Goal: Task Accomplishment & Management: Manage account settings

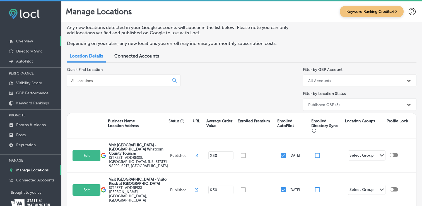
click at [21, 43] on p "Overview" at bounding box center [24, 41] width 17 height 5
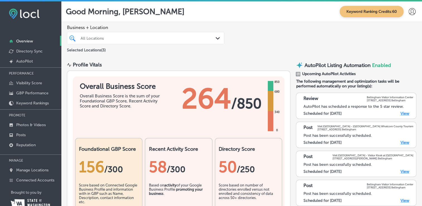
scroll to position [28, 0]
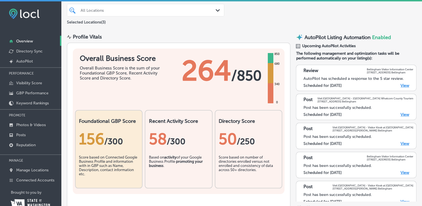
click at [401, 84] on link "View" at bounding box center [405, 85] width 9 height 5
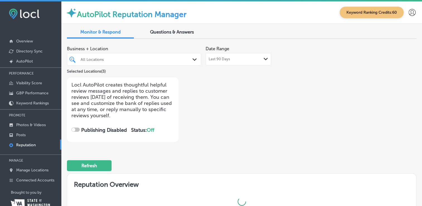
checkbox input "true"
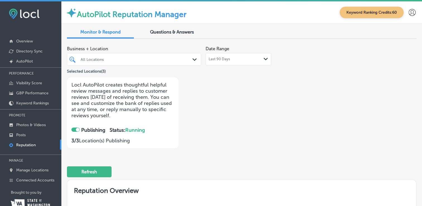
click at [165, 33] on span "Questions & Answers" at bounding box center [172, 31] width 44 height 5
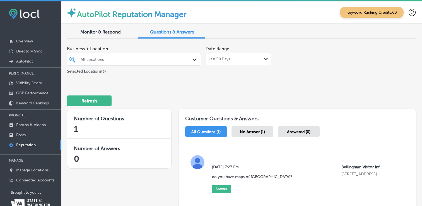
scroll to position [27, 0]
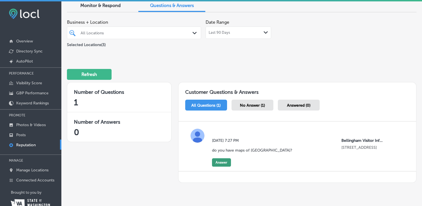
click at [217, 161] on button "Answer" at bounding box center [221, 162] width 19 height 8
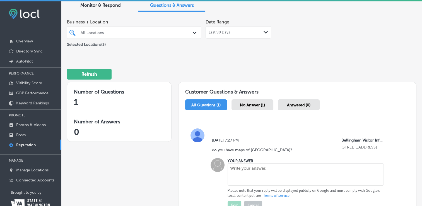
scroll to position [55, 0]
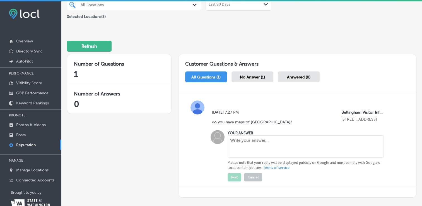
click at [274, 143] on textarea at bounding box center [306, 146] width 156 height 22
type textarea "T"
click at [279, 142] on textarea "We do have regional" at bounding box center [306, 146] width 156 height 22
click at [287, 140] on textarea "We do have regional maps of Neighboring Canadian cities" at bounding box center [306, 146] width 156 height 22
click at [356, 141] on textarea "We do have regional maps of neighboring Canadian cities" at bounding box center [306, 146] width 156 height 22
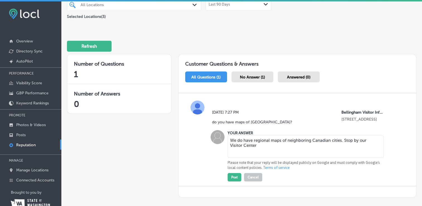
click at [252, 139] on textarea "We do have regional maps of neighboring Canadian cities. Stop by our Visitor Ce…" at bounding box center [306, 146] width 156 height 22
click at [275, 144] on textarea "We do have free regional maps of neighboring Canadian cities. Stop by our Visit…" at bounding box center [306, 146] width 156 height 22
type textarea "We do have free regional maps of neighboring Canadian cities. Stop by our Visit…"
click at [230, 175] on button "Post" at bounding box center [235, 177] width 14 height 8
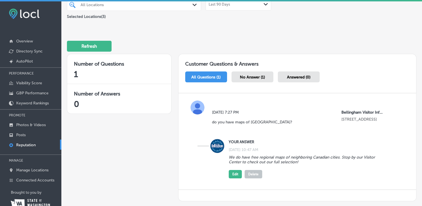
scroll to position [0, 0]
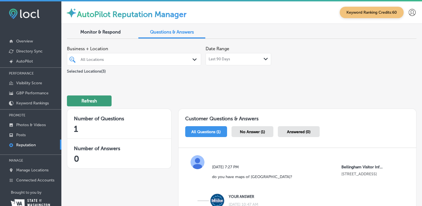
click at [96, 100] on button "Refresh" at bounding box center [89, 100] width 45 height 11
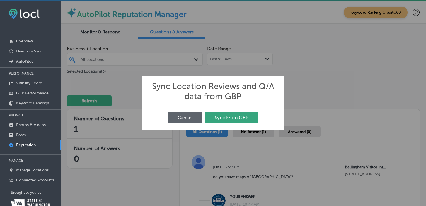
click at [244, 115] on button "Sync From GBP" at bounding box center [231, 117] width 53 height 11
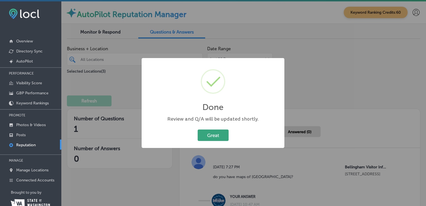
click at [215, 137] on button "Great" at bounding box center [213, 134] width 31 height 11
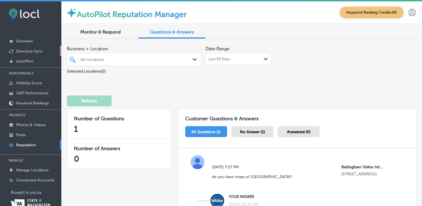
click at [38, 48] on link "Directory Sync" at bounding box center [30, 51] width 61 height 10
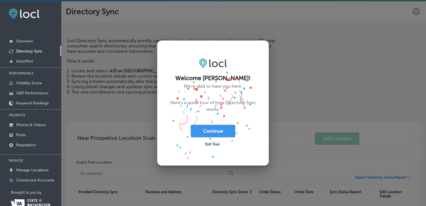
click at [217, 144] on span "Exit Tour" at bounding box center [212, 144] width 15 height 4
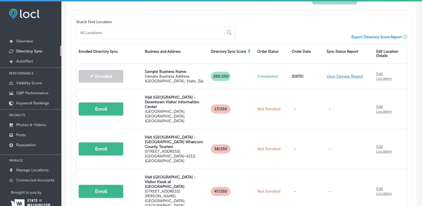
scroll to position [167, 0]
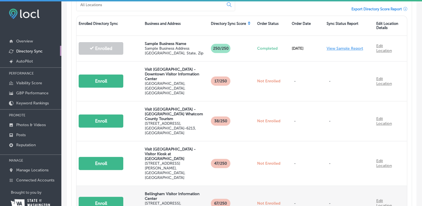
drag, startPoint x: 106, startPoint y: 165, endPoint x: 105, endPoint y: 162, distance: 3.4
click at [106, 197] on button "Enroll" at bounding box center [101, 203] width 45 height 13
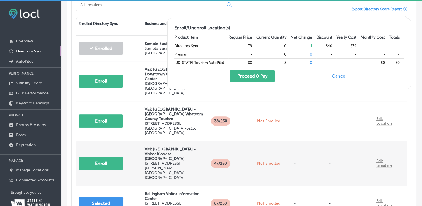
click at [101, 157] on button "Enroll" at bounding box center [101, 163] width 45 height 13
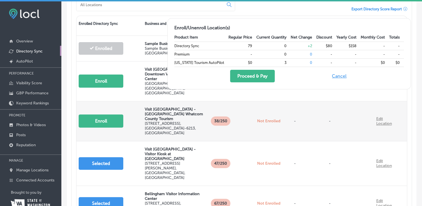
click at [99, 114] on button "Enroll" at bounding box center [101, 120] width 45 height 13
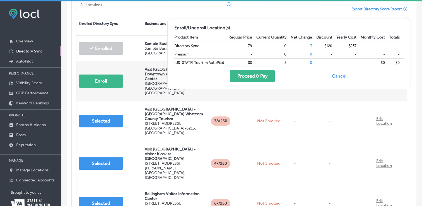
click at [99, 75] on button "Enroll" at bounding box center [101, 80] width 45 height 13
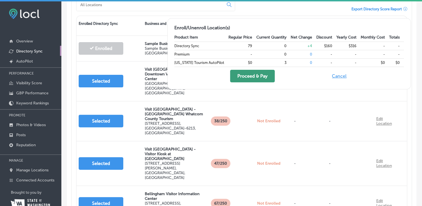
click at [252, 76] on button "Proceed & Pay" at bounding box center [252, 76] width 45 height 13
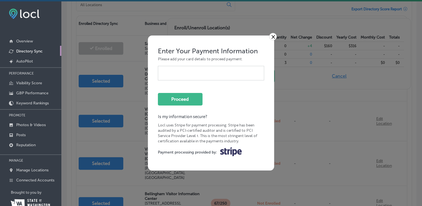
click at [271, 36] on link "×" at bounding box center [273, 36] width 8 height 7
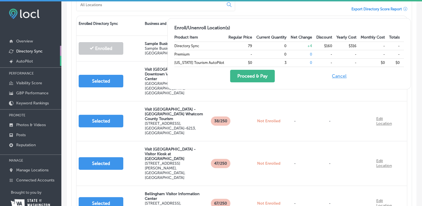
click at [31, 62] on p "AutoPilot" at bounding box center [24, 61] width 17 height 5
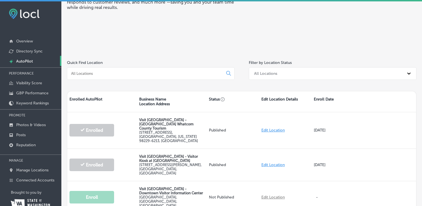
scroll to position [84, 0]
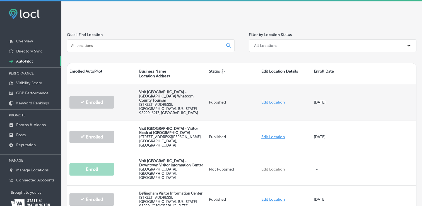
click at [265, 100] on link "Edit Location" at bounding box center [272, 102] width 23 height 5
select select "US"
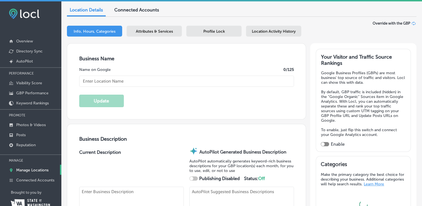
checkbox input "true"
type input "Visit [GEOGRAPHIC_DATA] - [GEOGRAPHIC_DATA] Whatcom County Tourism"
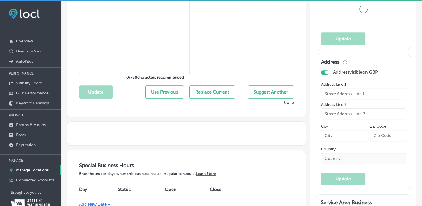
type input "[STREET_ADDRESS]"
type input "Bellingham"
type input "98229-6213"
type input "US"
type input "[URL][DOMAIN_NAME]"
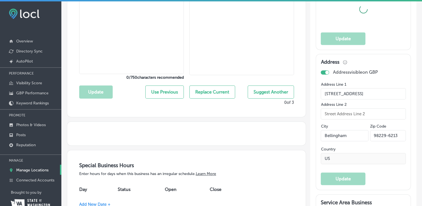
scroll to position [279, 0]
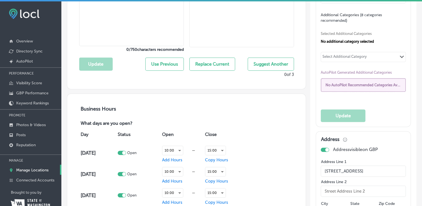
type textarea "Open for Walk-in Hours [DATE]-[DATE], Saturdays are limited at this time. Self-…"
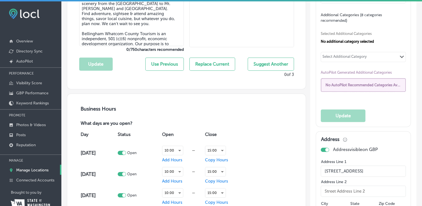
type input "[PHONE_NUMBER]"
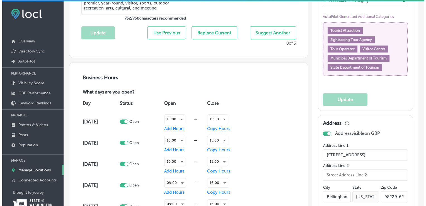
scroll to position [363, 0]
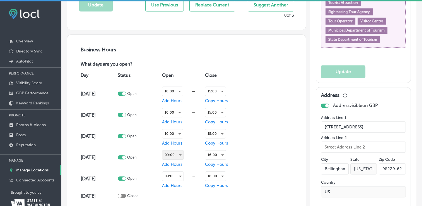
click at [179, 154] on div "09:00" at bounding box center [172, 154] width 21 height 9
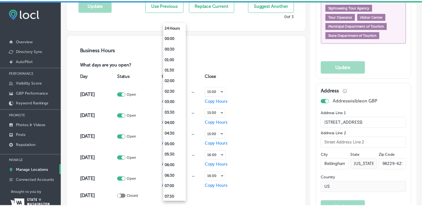
scroll to position [117, 0]
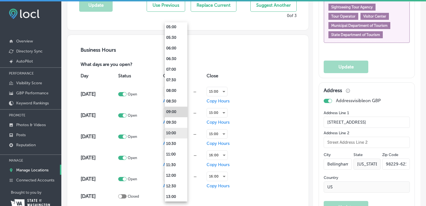
click at [179, 130] on li "10:00" at bounding box center [176, 133] width 23 height 11
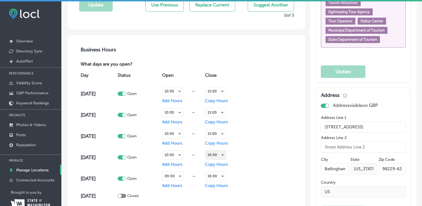
click at [219, 153] on div "16:00" at bounding box center [215, 154] width 21 height 9
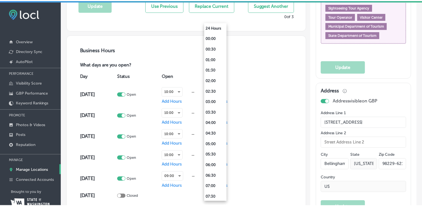
scroll to position [266, 0]
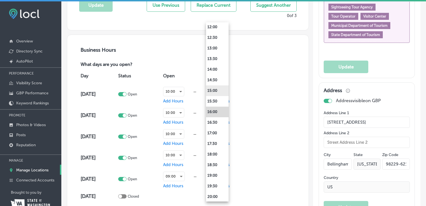
click at [216, 91] on li "15:00" at bounding box center [217, 90] width 23 height 11
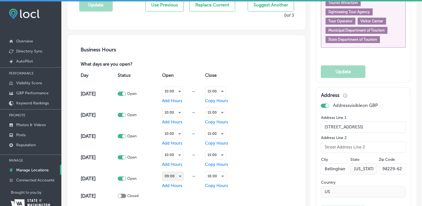
click at [177, 178] on div "09:00" at bounding box center [172, 176] width 21 height 9
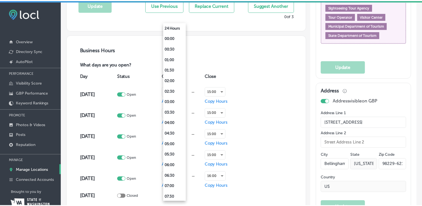
scroll to position [117, 0]
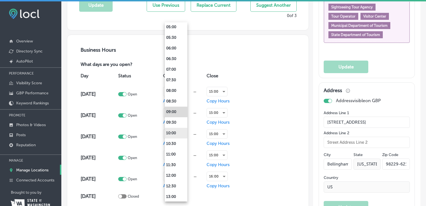
click at [175, 134] on li "10:00" at bounding box center [176, 133] width 23 height 11
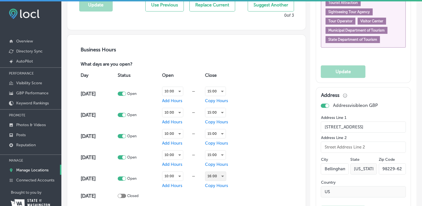
click at [220, 176] on div "16:00" at bounding box center [215, 176] width 21 height 9
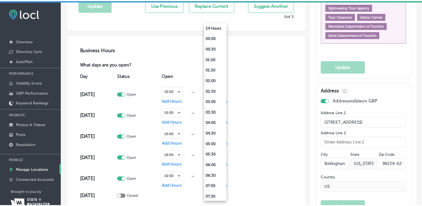
scroll to position [266, 0]
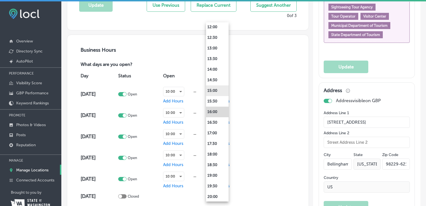
click at [221, 93] on li "15:00" at bounding box center [217, 90] width 23 height 11
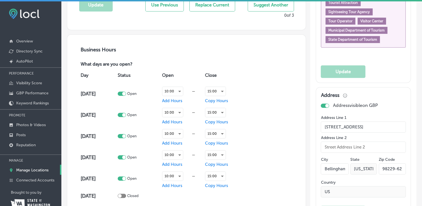
click at [290, 128] on div "Day Status Open Close [DATE] Open 10:00 — Add Hours 15:00 Copy Hours [DATE] Ope…" at bounding box center [186, 142] width 215 height 148
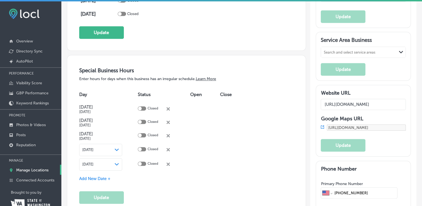
scroll to position [530, 0]
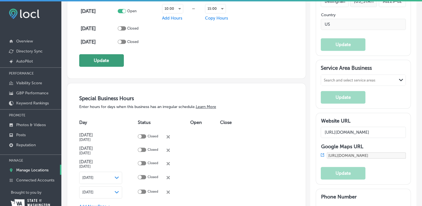
click at [113, 58] on button "Update" at bounding box center [101, 60] width 45 height 13
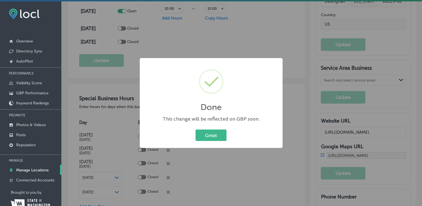
scroll to position [531, 0]
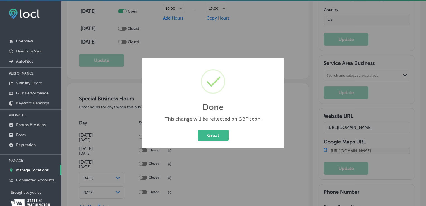
click at [215, 134] on button "Great" at bounding box center [213, 134] width 31 height 11
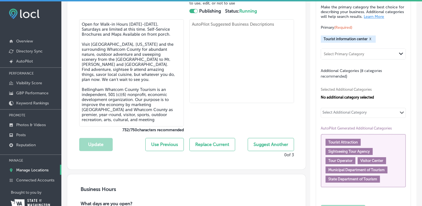
scroll to position [195, 0]
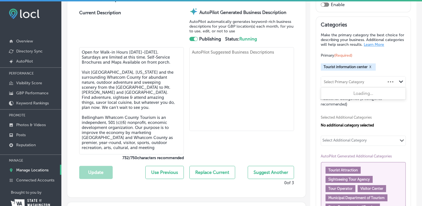
click at [385, 81] on div "Select Primary Category Path Created with Sketch." at bounding box center [363, 81] width 85 height 11
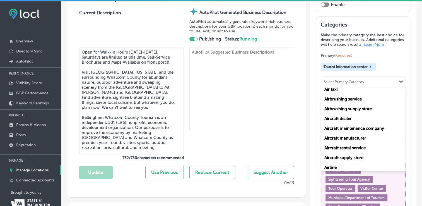
scroll to position [905, 0]
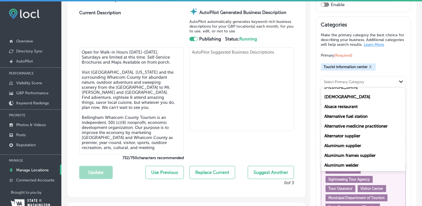
click at [401, 58] on div "Primary (Required) Tourist information center X option [MEDICAL_DATA] focused, …" at bounding box center [363, 69] width 85 height 35
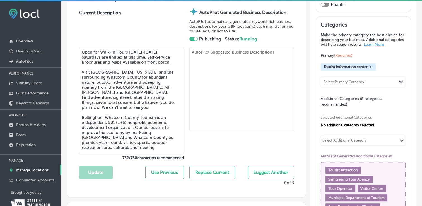
scroll to position [223, 0]
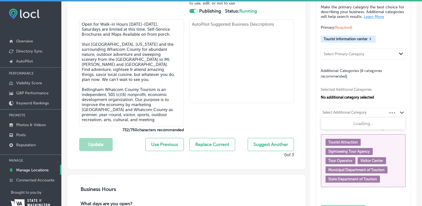
click at [400, 112] on icon "Path Created with Sketch." at bounding box center [402, 112] width 4 height 3
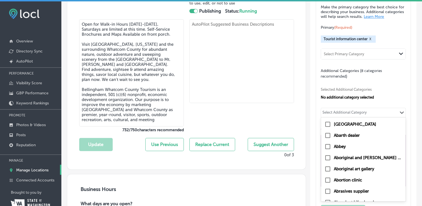
click at [400, 86] on div "Selected Additional Categories No additional category selected" at bounding box center [363, 92] width 85 height 13
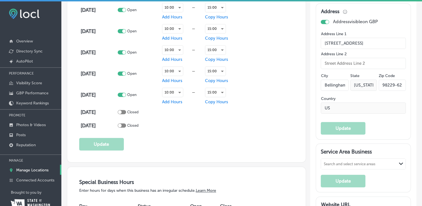
scroll to position [474, 0]
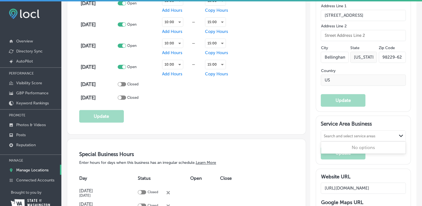
click at [397, 137] on div "Path Created with Sketch." at bounding box center [401, 135] width 9 height 9
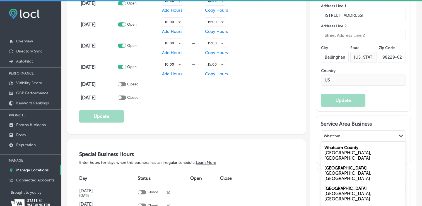
click at [364, 150] on div "[GEOGRAPHIC_DATA], [GEOGRAPHIC_DATA]" at bounding box center [363, 155] width 78 height 11
type input "Whatcom"
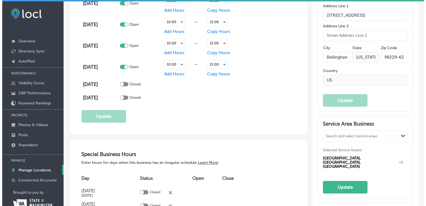
scroll to position [502, 0]
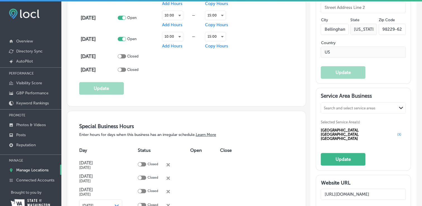
click at [335, 153] on button "Update" at bounding box center [343, 159] width 45 height 13
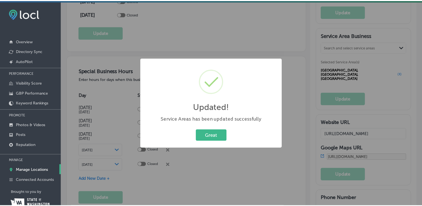
scroll to position [586, 0]
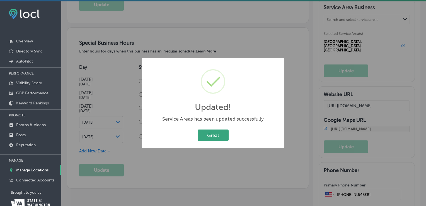
click at [212, 137] on button "Great" at bounding box center [213, 134] width 31 height 11
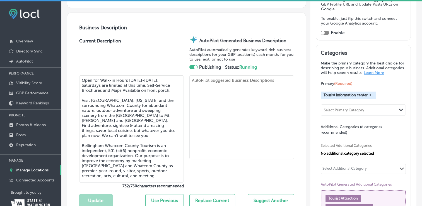
scroll to position [195, 0]
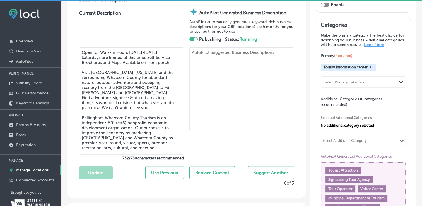
click at [223, 98] on textarea at bounding box center [241, 89] width 105 height 84
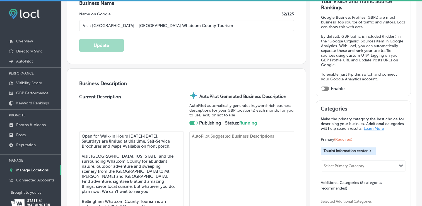
scroll to position [28, 0]
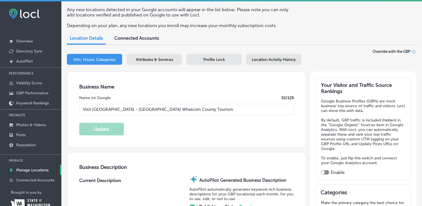
click at [144, 37] on span "Connected Accounts" at bounding box center [136, 37] width 45 height 5
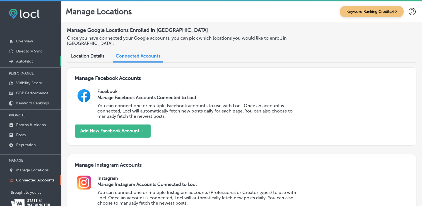
click at [37, 61] on link "Created by potrace 1.10, written by [PERSON_NAME] [DATE]-[DATE] AutoPilot" at bounding box center [30, 61] width 61 height 10
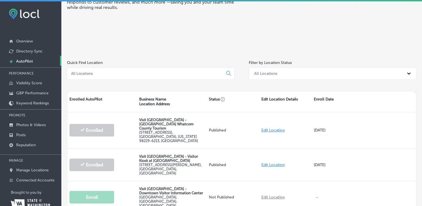
scroll to position [84, 0]
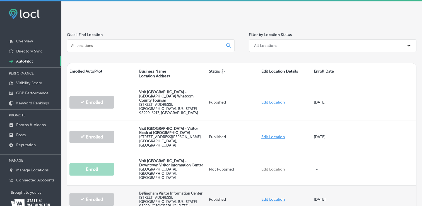
click at [274, 197] on link "Edit Location" at bounding box center [272, 199] width 23 height 5
select select "US"
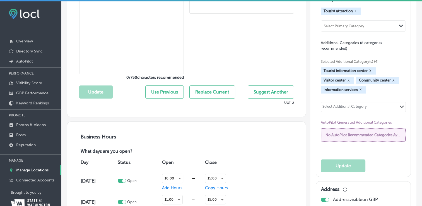
checkbox input "true"
type input "Bellingham Visitor Information Center"
type input "[STREET_ADDRESS]"
type input "Bellingham"
type input "98229"
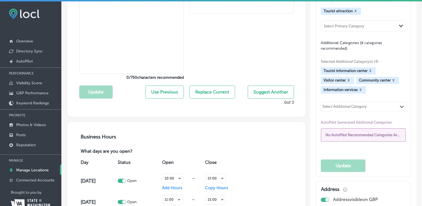
type input "US"
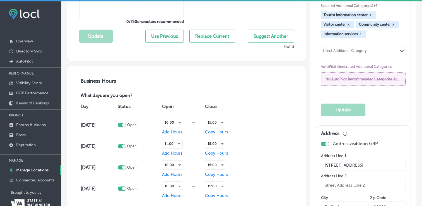
type input "[URL][DOMAIN_NAME]"
type textarea "Open for Walk-in Hours [DATE]-[DATE], Saturdays are limited at this time. Self-…"
type input "[PHONE_NUMBER]"
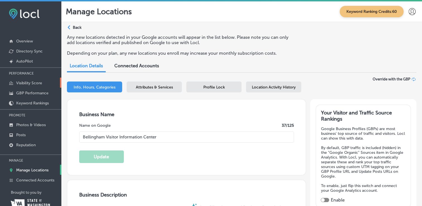
click at [25, 83] on p "Visibility Score" at bounding box center [29, 83] width 26 height 5
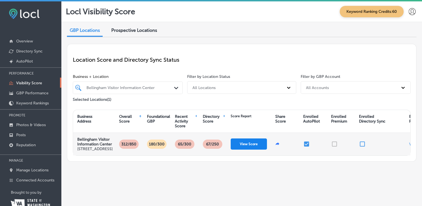
click at [251, 150] on button "View Score" at bounding box center [249, 143] width 36 height 11
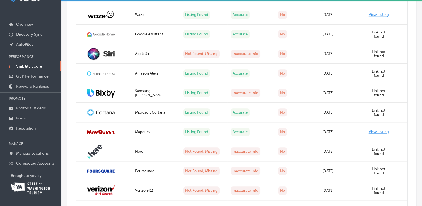
scroll to position [402, 0]
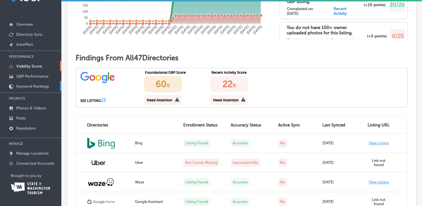
click at [42, 86] on p "Keyword Rankings" at bounding box center [32, 86] width 33 height 5
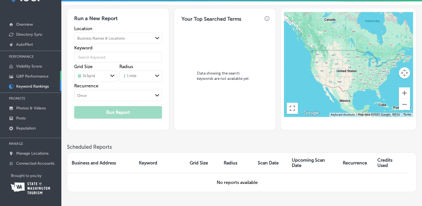
click at [36, 75] on p "GBP Performance" at bounding box center [32, 76] width 32 height 5
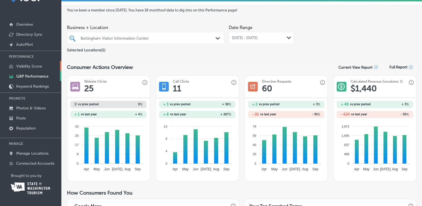
click at [29, 65] on p "Visibility Score" at bounding box center [29, 66] width 26 height 5
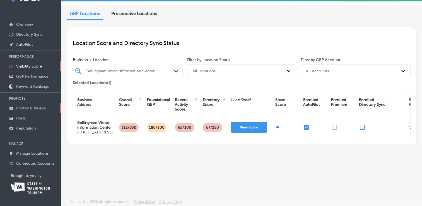
click at [35, 108] on p "Photos & Videos" at bounding box center [31, 108] width 30 height 5
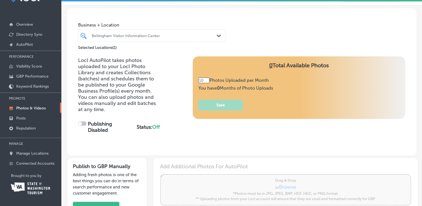
type input "0"
click at [189, 40] on div "Bellingham Visitor Information Center Path Created with Sketch." at bounding box center [151, 35] width 147 height 13
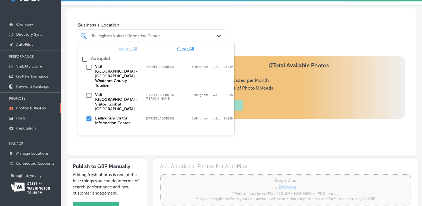
checkbox input "true"
type input "5"
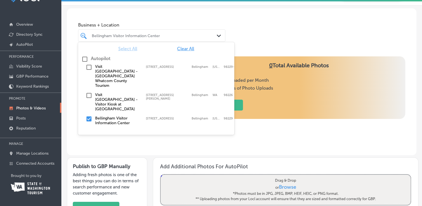
click at [90, 66] on input "checkbox" at bounding box center [89, 67] width 7 height 7
click at [128, 50] on span "Select All" at bounding box center [127, 48] width 19 height 5
click at [242, 27] on div "Business + Location option [STREET_ADDRESS]. option [STREET_ADDRESS], 0 of 2. 4…" at bounding box center [242, 29] width 350 height 42
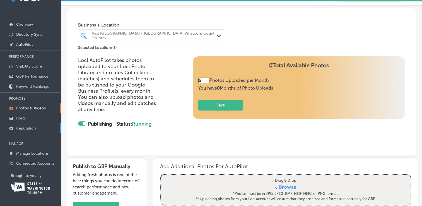
click at [25, 128] on p "Reputation" at bounding box center [26, 128] width 20 height 5
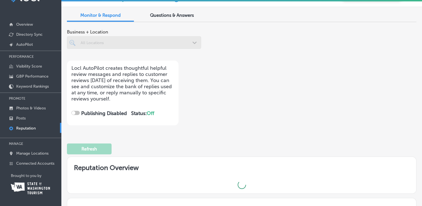
checkbox input "true"
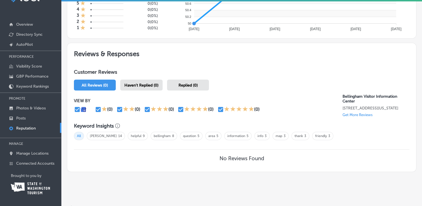
scroll to position [258, 0]
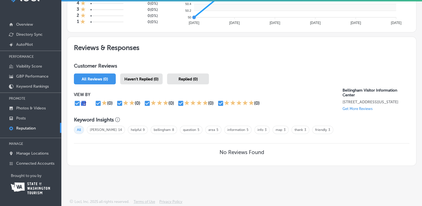
click at [350, 110] on p "Get More Reviews" at bounding box center [357, 109] width 30 height 4
click at [35, 153] on p "Manage Locations" at bounding box center [32, 153] width 32 height 5
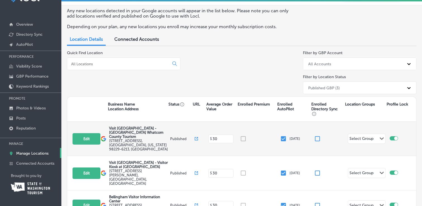
click at [361, 136] on div "Select Group" at bounding box center [362, 139] width 24 height 6
click at [361, 157] on button "Add Group +" at bounding box center [370, 157] width 45 height 12
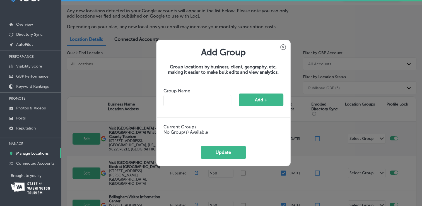
click at [183, 98] on input "text" at bounding box center [197, 100] width 68 height 11
type input "Potter"
click at [257, 100] on button "Add +" at bounding box center [261, 99] width 45 height 13
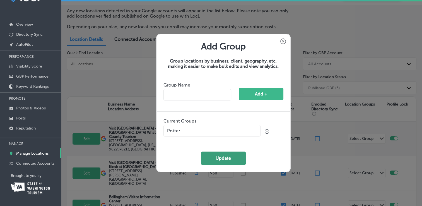
click at [232, 158] on button "Update" at bounding box center [223, 157] width 45 height 13
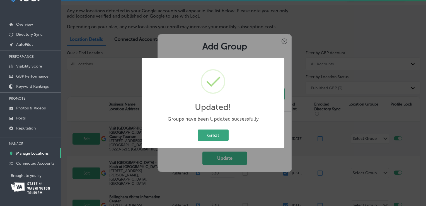
click at [217, 133] on button "Great" at bounding box center [213, 134] width 31 height 11
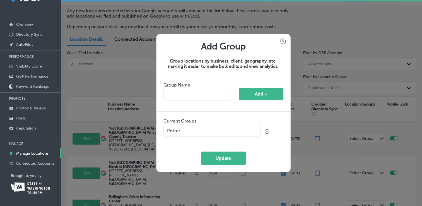
click at [285, 38] on div "Add Group Group locations by business, client, geography, etc, making it easier…" at bounding box center [223, 103] width 134 height 138
click at [282, 41] on icon at bounding box center [283, 41] width 6 height 6
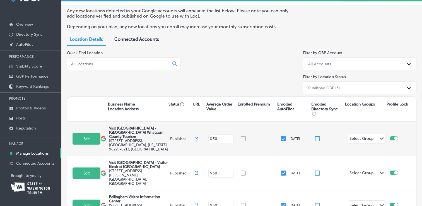
click at [368, 135] on div "Select Group" at bounding box center [361, 139] width 27 height 8
click at [351, 145] on input "checkbox" at bounding box center [351, 146] width 7 height 7
click at [372, 134] on div "Select Group Path Created with Sketch." at bounding box center [366, 138] width 37 height 9
click at [350, 146] on input "checkbox" at bounding box center [351, 146] width 7 height 7
click at [368, 136] on div "Select Group" at bounding box center [362, 139] width 24 height 6
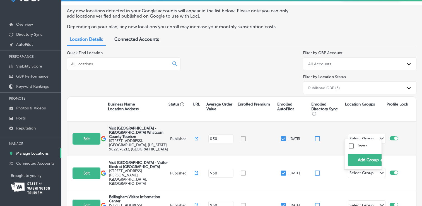
click at [356, 145] on div "Potter" at bounding box center [363, 146] width 30 height 7
click at [390, 136] on div at bounding box center [394, 138] width 8 height 4
checkbox input "false"
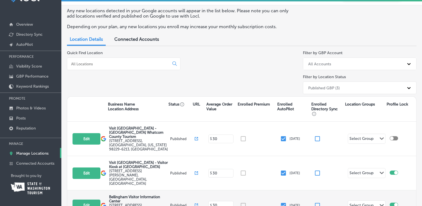
click at [390, 203] on div at bounding box center [394, 205] width 8 height 4
checkbox input "false"
click at [379, 203] on div "Path Created with Sketch." at bounding box center [381, 205] width 4 height 4
click at [350, 153] on input "checkbox" at bounding box center [351, 156] width 7 height 7
click at [380, 137] on icon "Path Created with Sketch." at bounding box center [382, 138] width 4 height 3
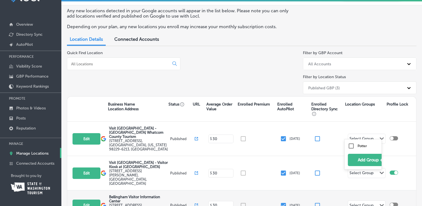
click at [350, 146] on input "checkbox" at bounding box center [351, 146] width 7 height 7
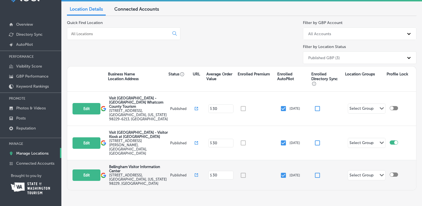
scroll to position [2, 0]
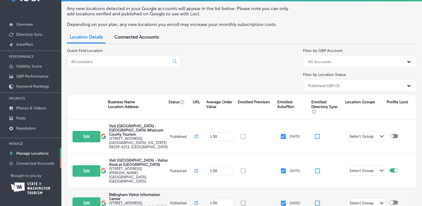
click at [38, 162] on p "Connected Accounts" at bounding box center [35, 163] width 38 height 5
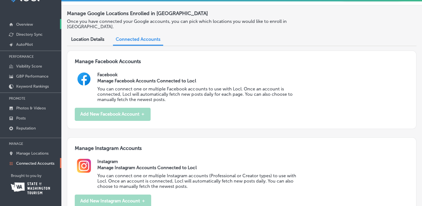
click at [33, 25] on link "Overview" at bounding box center [30, 24] width 61 height 10
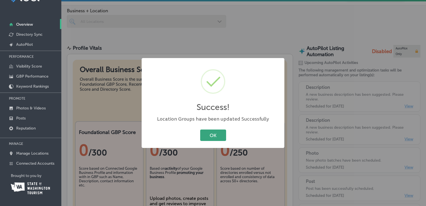
click at [214, 138] on button "OK" at bounding box center [213, 134] width 26 height 11
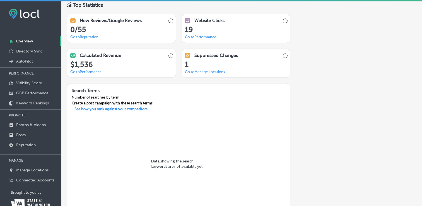
scroll to position [454, 0]
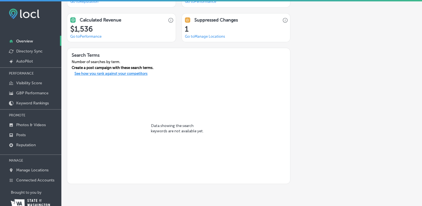
click at [113, 72] on p "See how you rank against your competitors" at bounding box center [111, 74] width 82 height 6
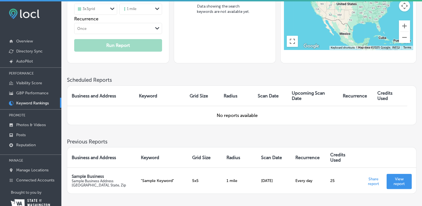
scroll to position [103, 0]
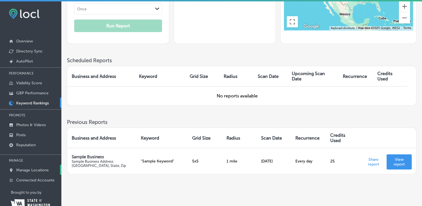
click at [29, 166] on link "Manage Locations" at bounding box center [30, 170] width 61 height 10
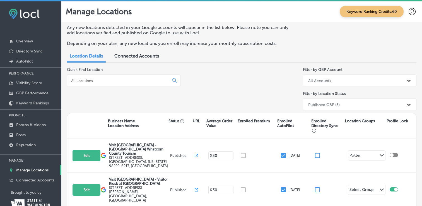
click at [362, 103] on div "Published GBP (3)" at bounding box center [354, 104] width 98 height 9
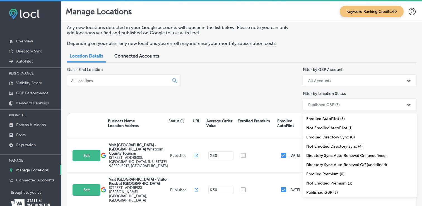
click at [260, 97] on div "Quick Find Location Filter by GBP Account All Accounts Filter by Location Statu…" at bounding box center [242, 90] width 350 height 46
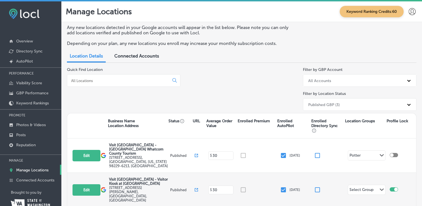
scroll to position [28, 0]
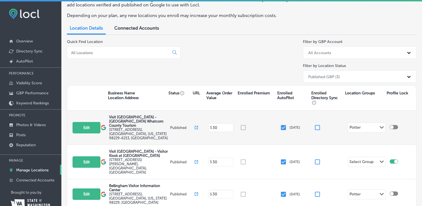
click at [390, 125] on div at bounding box center [394, 127] width 8 height 4
checkbox input "true"
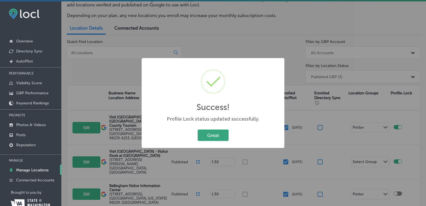
click at [206, 136] on button "Great" at bounding box center [213, 134] width 31 height 11
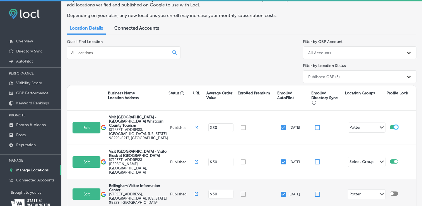
click at [393, 191] on div at bounding box center [394, 193] width 8 height 4
checkbox input "true"
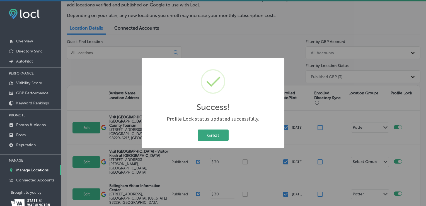
click at [220, 134] on button "Great" at bounding box center [213, 134] width 31 height 11
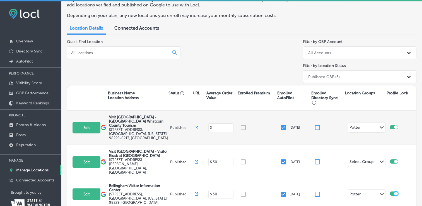
click at [212, 125] on input at bounding box center [222, 127] width 20 height 5
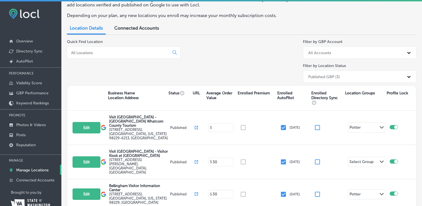
type input "30"
click at [207, 74] on div "Quick Find Location Filter by GBP Account All Accounts Filter by Location Statu…" at bounding box center [242, 62] width 350 height 46
click at [17, 42] on p "Overview" at bounding box center [24, 41] width 17 height 5
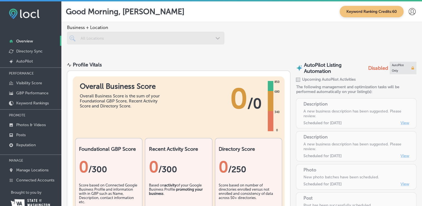
scroll to position [28, 0]
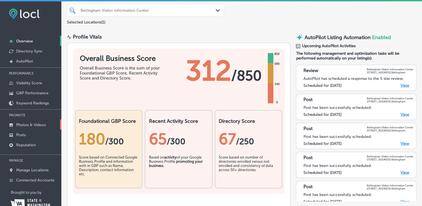
click at [40, 124] on p "Photos & Videos" at bounding box center [31, 124] width 30 height 5
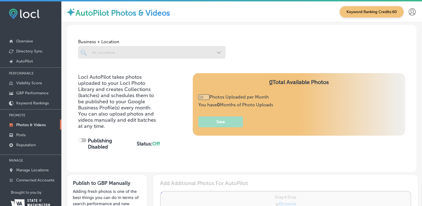
type input "0"
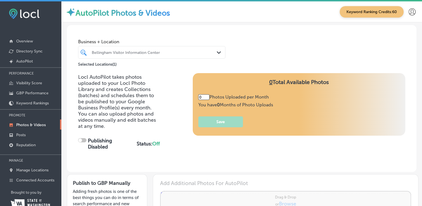
checkbox input "true"
type input "5"
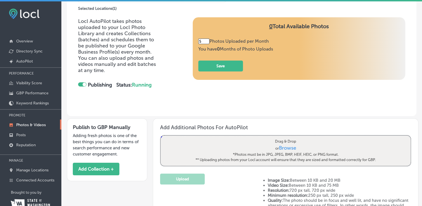
scroll to position [84, 0]
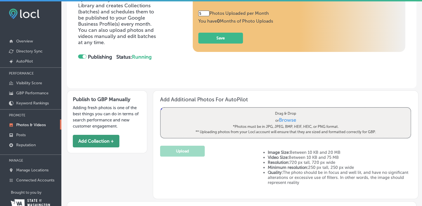
click at [97, 138] on button "Add Collection +" at bounding box center [96, 141] width 47 height 13
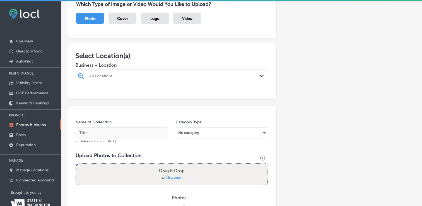
scroll to position [84, 0]
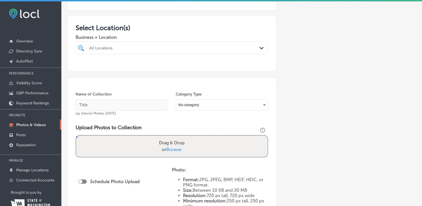
click at [206, 144] on div "Drag & Drop or Browse" at bounding box center [171, 146] width 191 height 21
click at [76, 136] on input "Drag & Drop or Browse" at bounding box center [171, 137] width 191 height 2
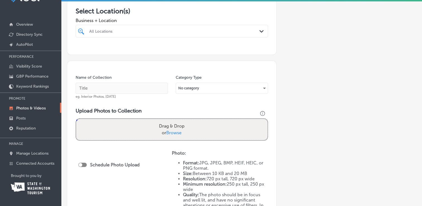
scroll to position [0, 0]
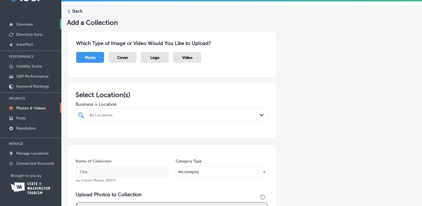
click at [23, 23] on p "Overview" at bounding box center [24, 24] width 17 height 5
